Goal: Task Accomplishment & Management: Complete application form

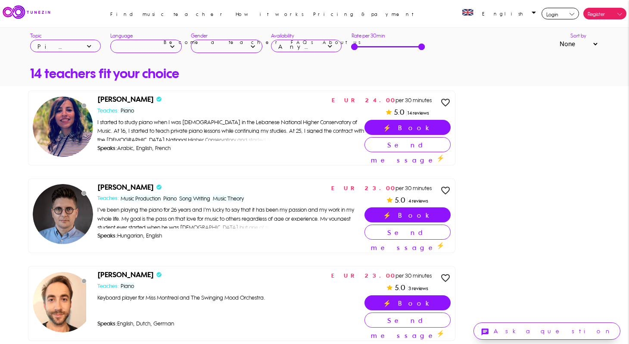
click at [590, 11] on span "Register" at bounding box center [596, 14] width 17 height 6
click at [601, 31] on link "Register as teacher" at bounding box center [598, 30] width 55 height 22
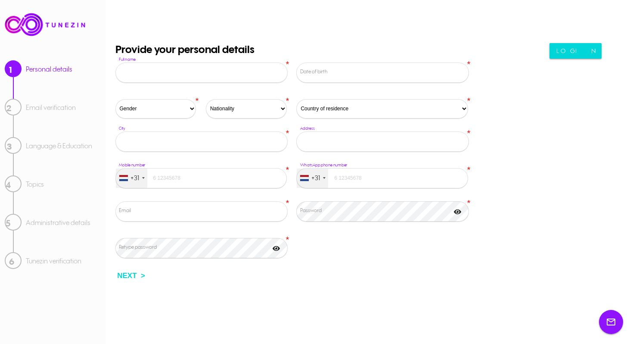
click at [203, 77] on input "Full name" at bounding box center [201, 72] width 172 height 20
type input "[PERSON_NAME]"
select select "US"
type input "4432825096"
type input "[EMAIL_ADDRESS][DOMAIN_NAME]"
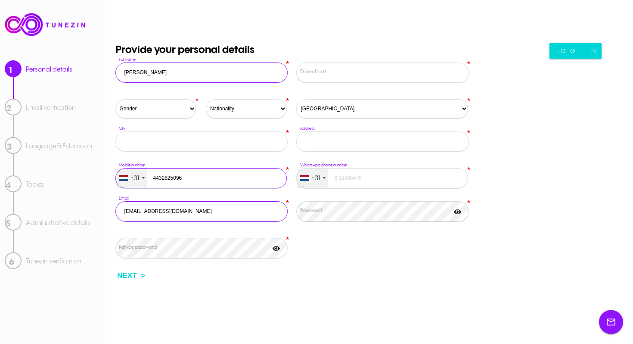
type input "[GEOGRAPHIC_DATA][PERSON_NAME]"
click at [154, 112] on select "Gender [DEMOGRAPHIC_DATA] [DEMOGRAPHIC_DATA]" at bounding box center [155, 108] width 81 height 19
select select "1"
click at [239, 106] on select "Nationality [GEOGRAPHIC_DATA] [GEOGRAPHIC_DATA] [GEOGRAPHIC_DATA] [GEOGRAPHIC_D…" at bounding box center [246, 108] width 81 height 19
select select "US"
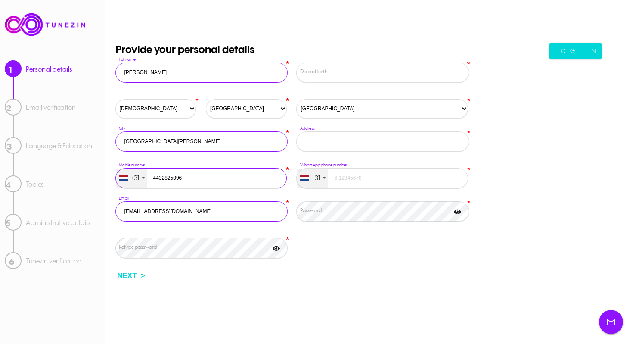
click at [332, 146] on input "Address" at bounding box center [382, 141] width 172 height 20
click at [334, 178] on input "tel" at bounding box center [381, 178] width 171 height 20
click at [315, 176] on div "+31" at bounding box center [316, 178] width 9 height 10
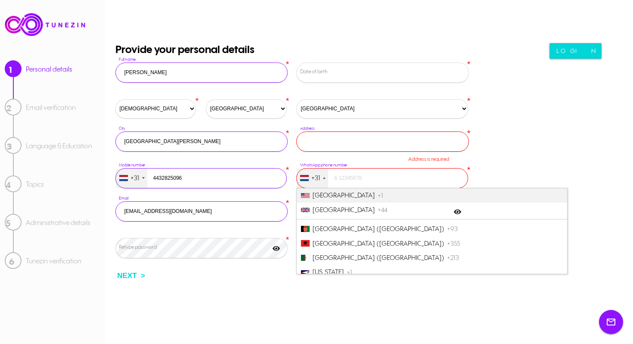
click at [331, 191] on span "[GEOGRAPHIC_DATA]" at bounding box center [343, 195] width 63 height 8
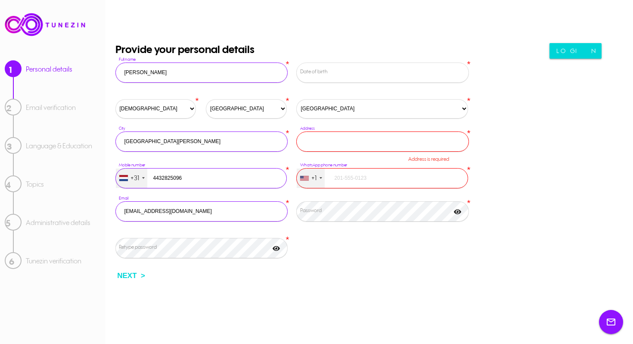
click at [347, 181] on input "tel" at bounding box center [381, 178] width 171 height 20
type input "4432825096"
click at [336, 136] on input "Address" at bounding box center [382, 141] width 172 height 20
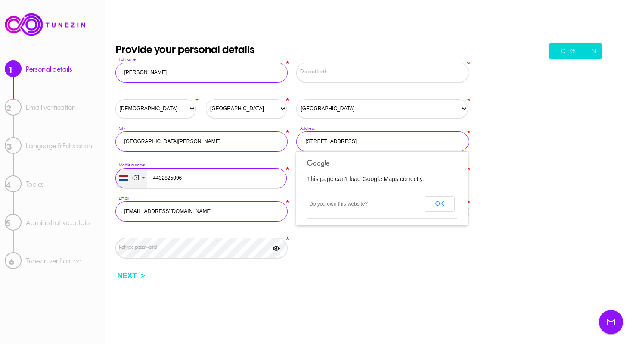
type input "[STREET_ADDRESS]"
click at [491, 227] on div "Provide your personal details * [PERSON_NAME] Full name * Cancel Ok Date of bir…" at bounding box center [369, 155] width 518 height 225
click at [443, 201] on button "OK" at bounding box center [440, 204] width 30 height 16
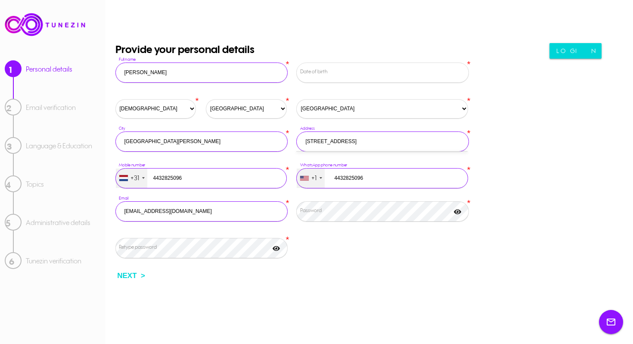
click at [341, 138] on input "[STREET_ADDRESS]" at bounding box center [382, 141] width 172 height 20
click at [350, 66] on div "* Cancel Ok Date of birth" at bounding box center [382, 74] width 181 height 24
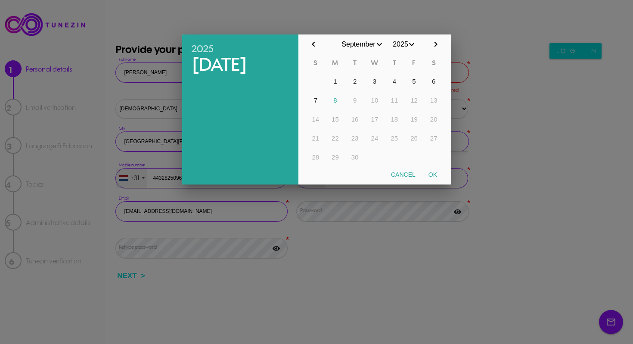
click at [400, 45] on input "2025" at bounding box center [401, 43] width 32 height 19
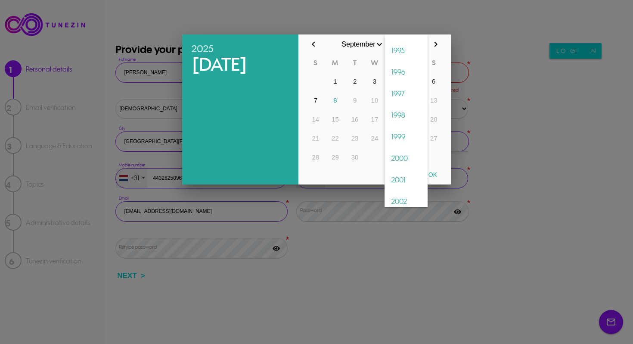
scroll to position [1538, 0]
click at [401, 166] on span "2002" at bounding box center [406, 167] width 43 height 22
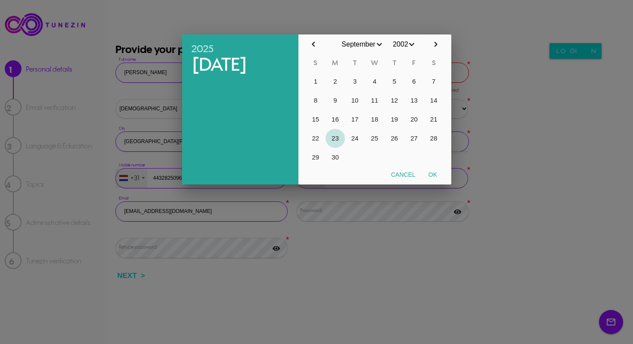
click at [337, 140] on button "23" at bounding box center [336, 138] width 20 height 19
type input "[DATE]"
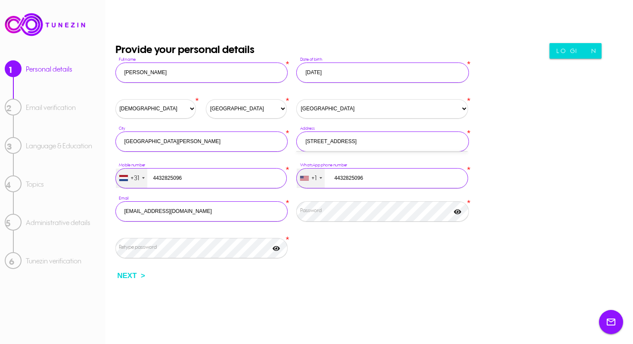
click at [219, 239] on div "* Retype password" at bounding box center [200, 250] width 181 height 24
click at [219, 245] on label "Retype password" at bounding box center [203, 247] width 168 height 8
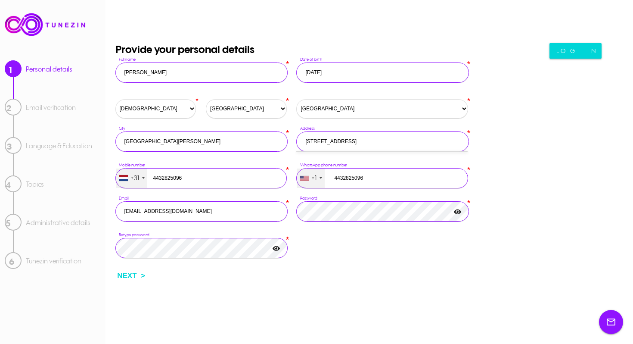
click at [302, 284] on div "1 Personal details 2 Email verification 3 Language & Education 4 Topics 5 Admin…" at bounding box center [316, 172] width 633 height 344
click at [135, 274] on button "NEXT >" at bounding box center [131, 276] width 42 height 16
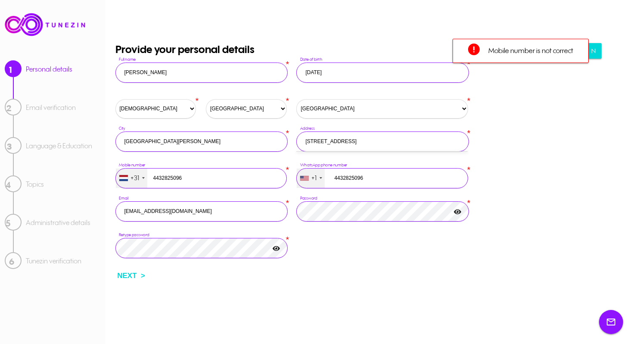
click at [367, 180] on input "4432825096" at bounding box center [381, 178] width 171 height 20
click at [409, 251] on div "Provide your personal details * [PERSON_NAME] Full name * 2002 [DATE] expand_mo…" at bounding box center [291, 155] width 363 height 225
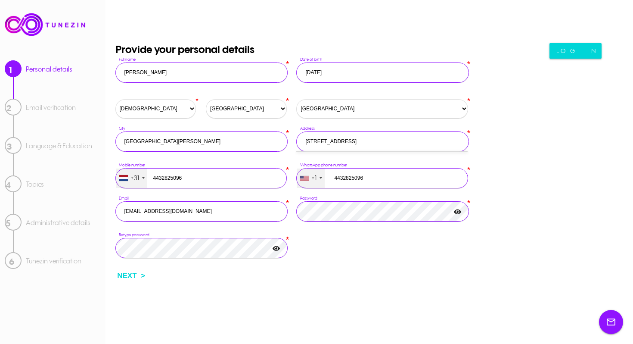
click at [129, 175] on div "+31" at bounding box center [131, 177] width 31 height 19
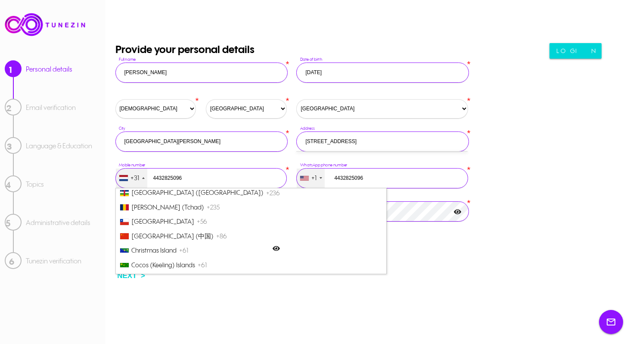
scroll to position [0, 0]
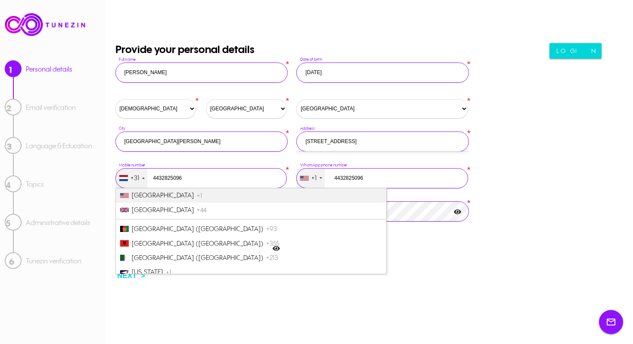
click at [155, 201] on li "[GEOGRAPHIC_DATA] +1" at bounding box center [251, 195] width 271 height 14
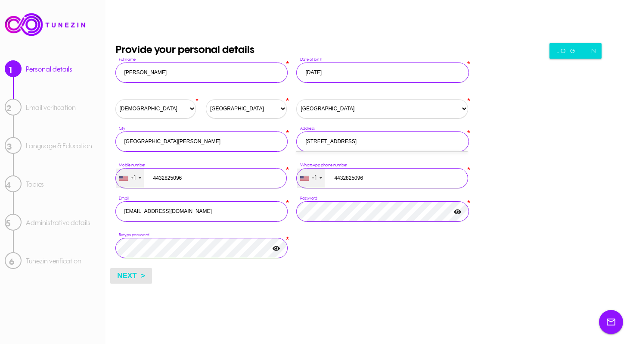
click at [136, 274] on button "NEXT >" at bounding box center [131, 276] width 42 height 16
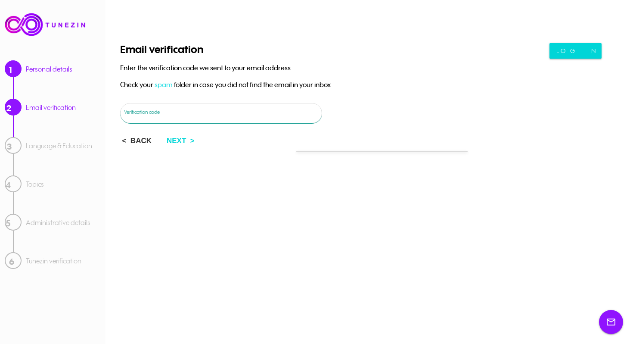
click at [174, 119] on input "Verification code" at bounding box center [221, 113] width 202 height 20
click at [134, 108] on label "Verification code" at bounding box center [223, 112] width 198 height 8
click at [134, 103] on input "Verification code" at bounding box center [221, 113] width 202 height 20
click at [161, 81] on span "spam" at bounding box center [164, 84] width 18 height 9
click at [142, 140] on button "< BACK" at bounding box center [136, 141] width 43 height 16
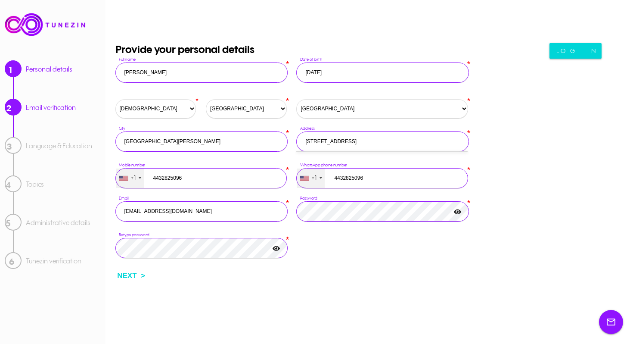
click at [171, 211] on input "[EMAIL_ADDRESS][DOMAIN_NAME]" at bounding box center [201, 211] width 172 height 20
click at [132, 275] on button "NEXT >" at bounding box center [131, 276] width 42 height 16
